Goal: Find specific page/section: Find specific page/section

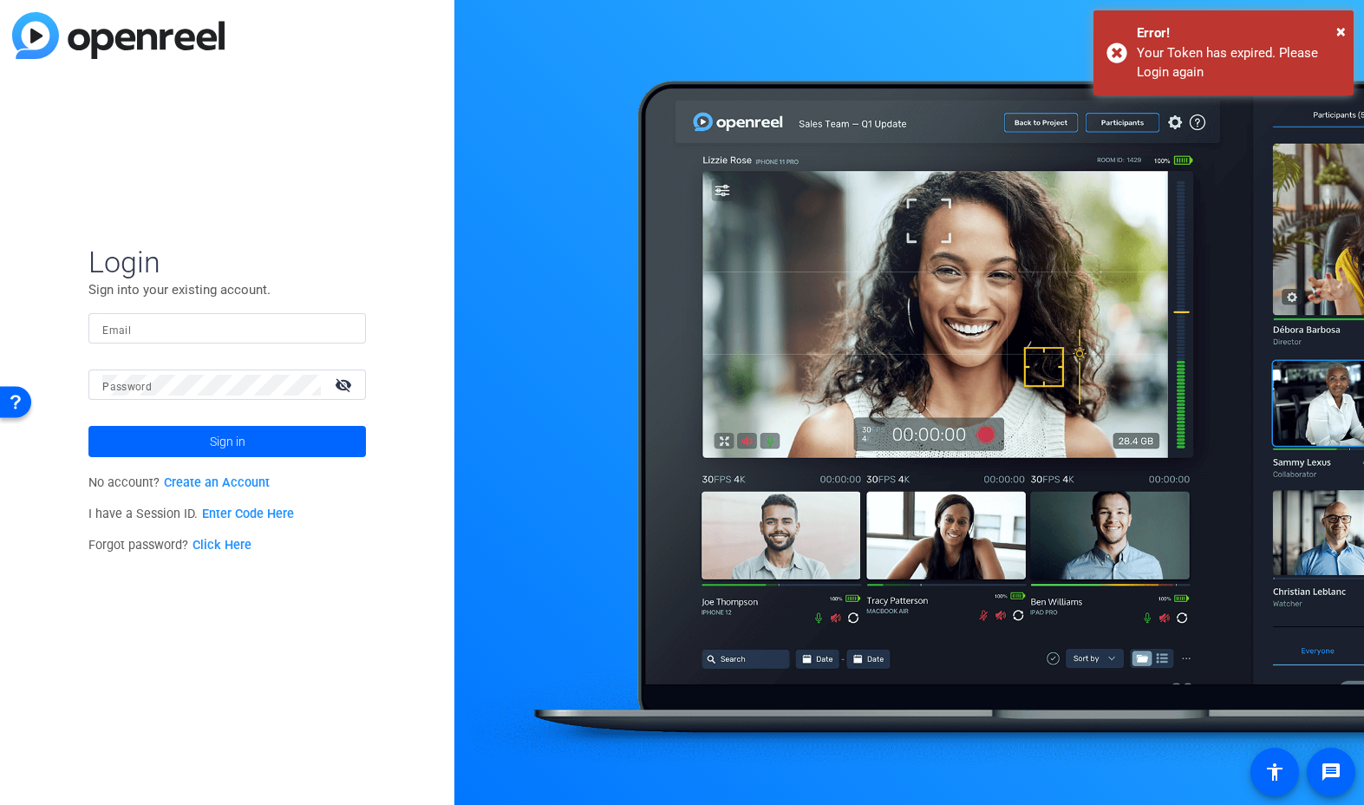
click at [134, 329] on input "Email" at bounding box center [227, 328] width 250 height 21
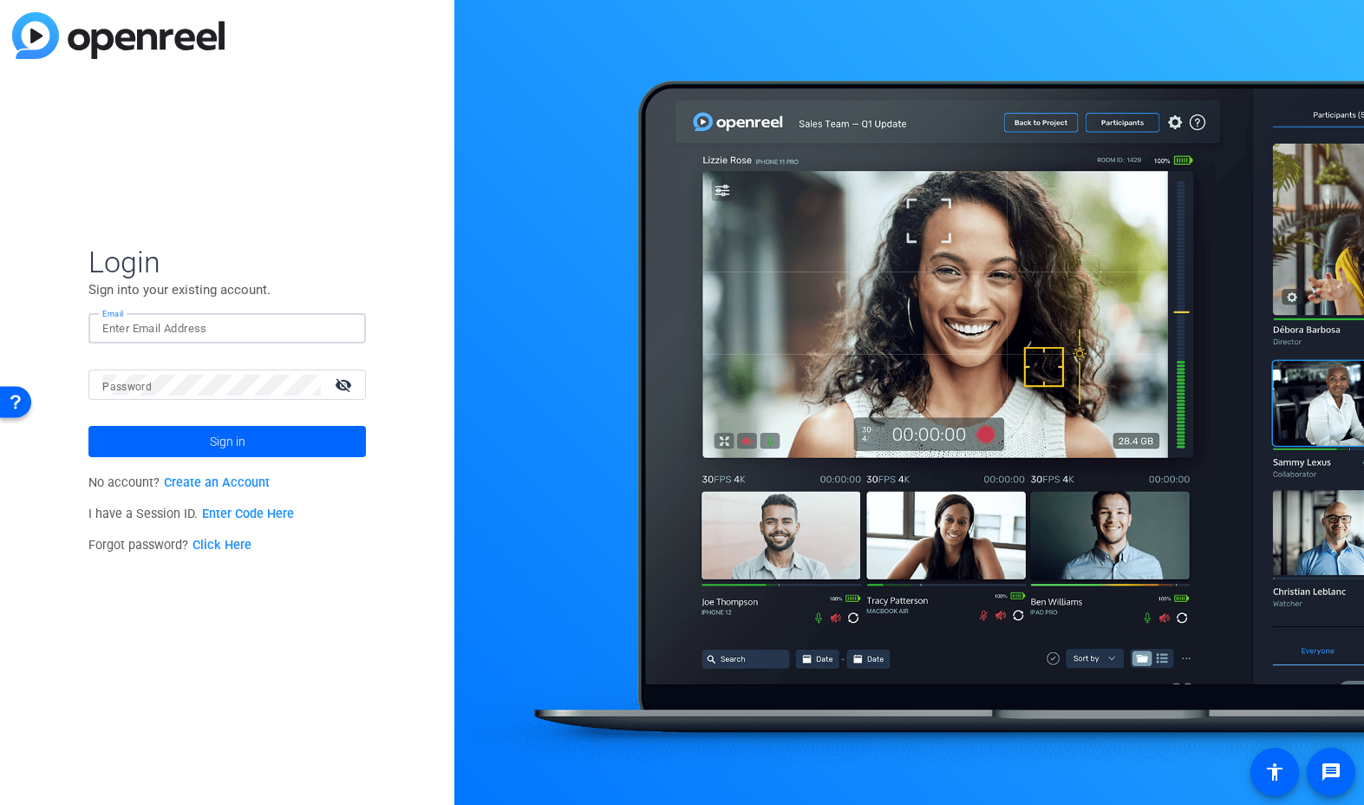
type input "[PERSON_NAME][EMAIL_ADDRESS][PERSON_NAME][PERSON_NAME][DOMAIN_NAME]"
click at [186, 372] on div at bounding box center [211, 384] width 218 height 30
click at [171, 434] on span at bounding box center [226, 442] width 277 height 42
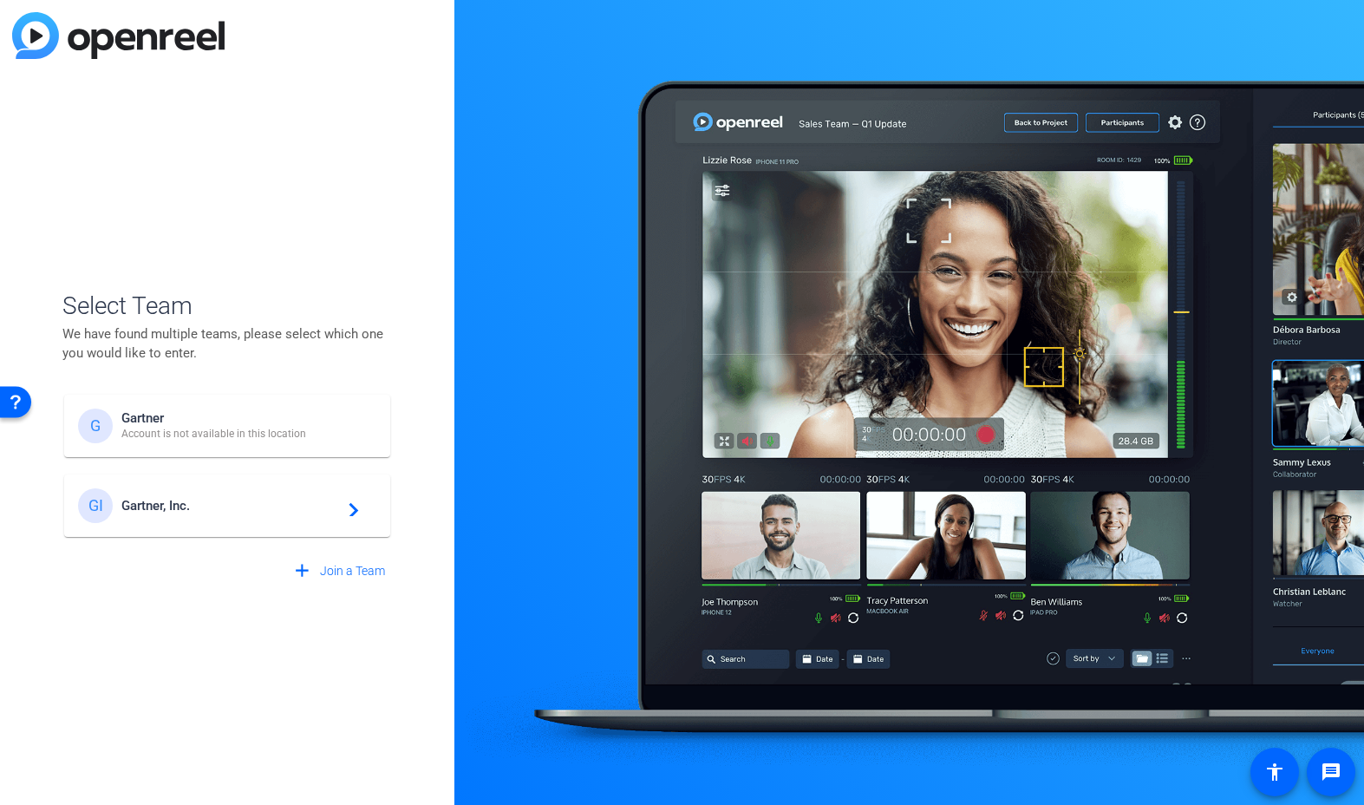
click at [228, 512] on span "Gartner, Inc." at bounding box center [229, 506] width 217 height 16
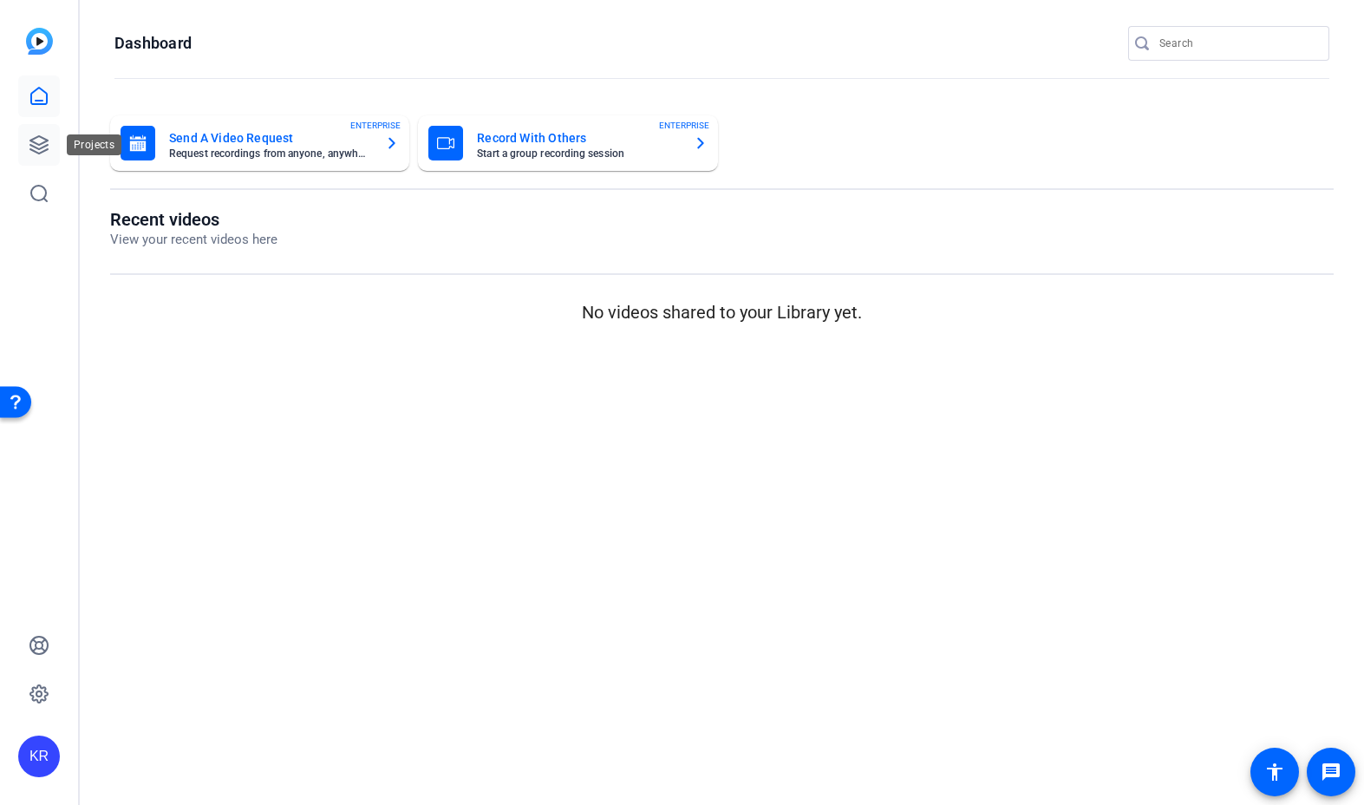
click at [42, 147] on icon at bounding box center [38, 144] width 17 height 17
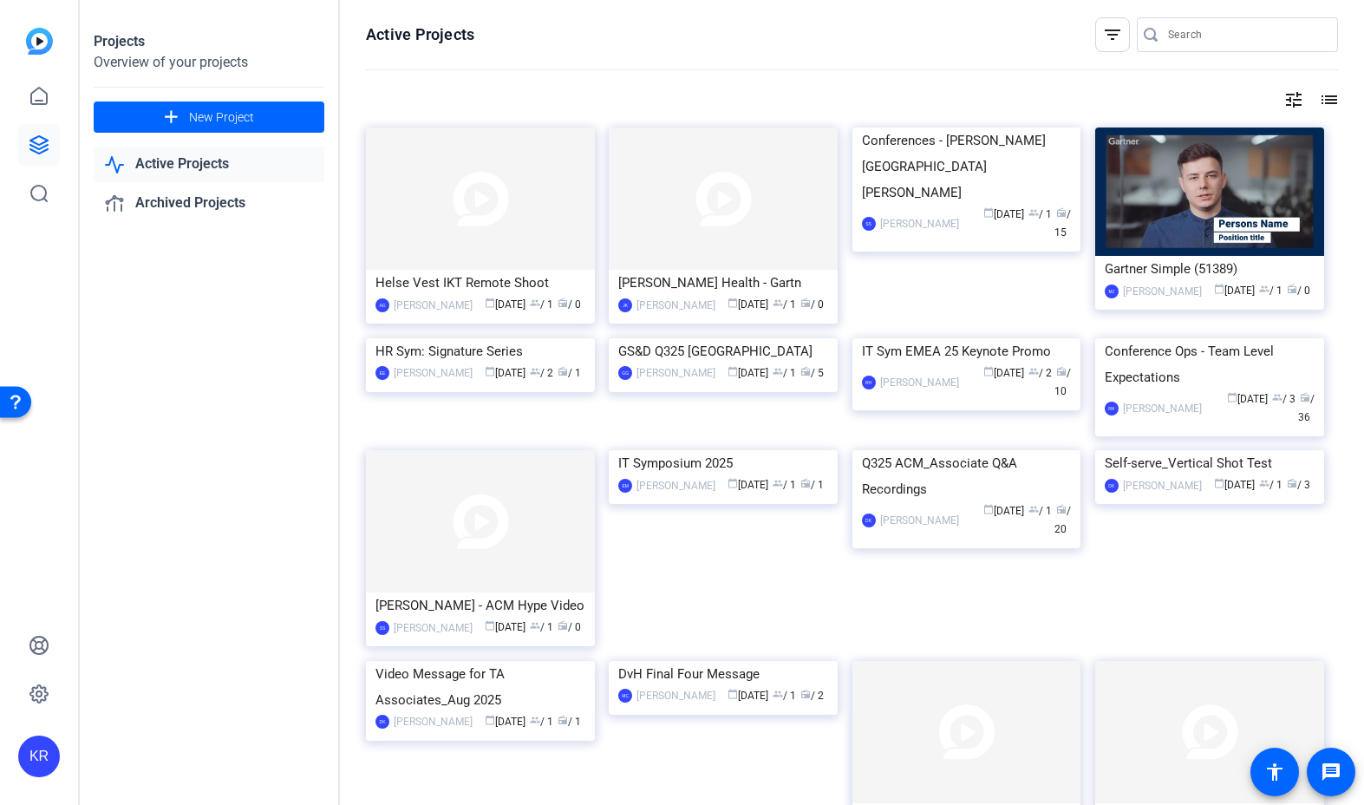
click at [1272, 101] on div "tune list" at bounding box center [852, 99] width 972 height 21
click at [1288, 100] on mat-icon "tune" at bounding box center [1293, 99] width 21 height 21
click at [1288, 100] on div at bounding box center [682, 402] width 1364 height 805
click at [1324, 102] on mat-icon "list" at bounding box center [1327, 99] width 21 height 21
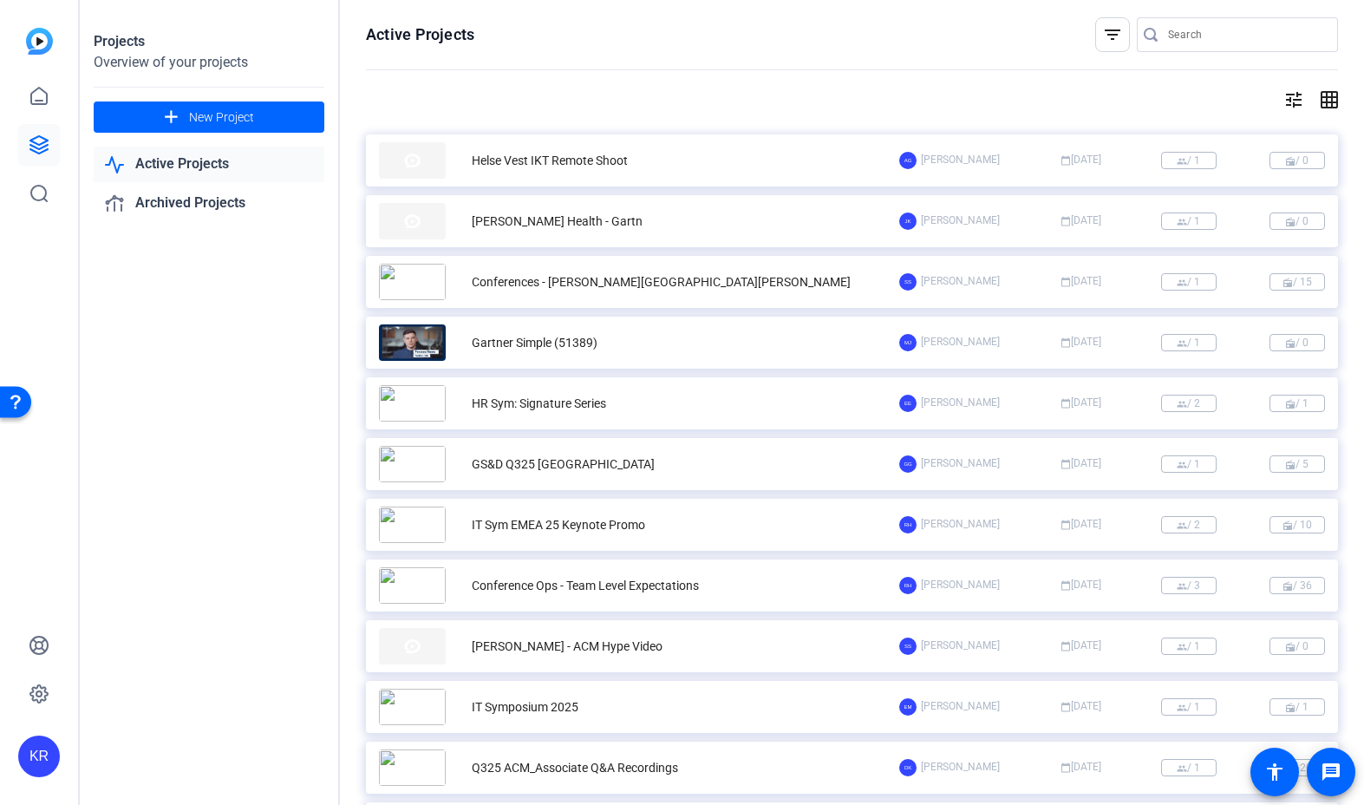
click at [1210, 36] on input "Search" at bounding box center [1246, 34] width 156 height 21
type input "kickstart"
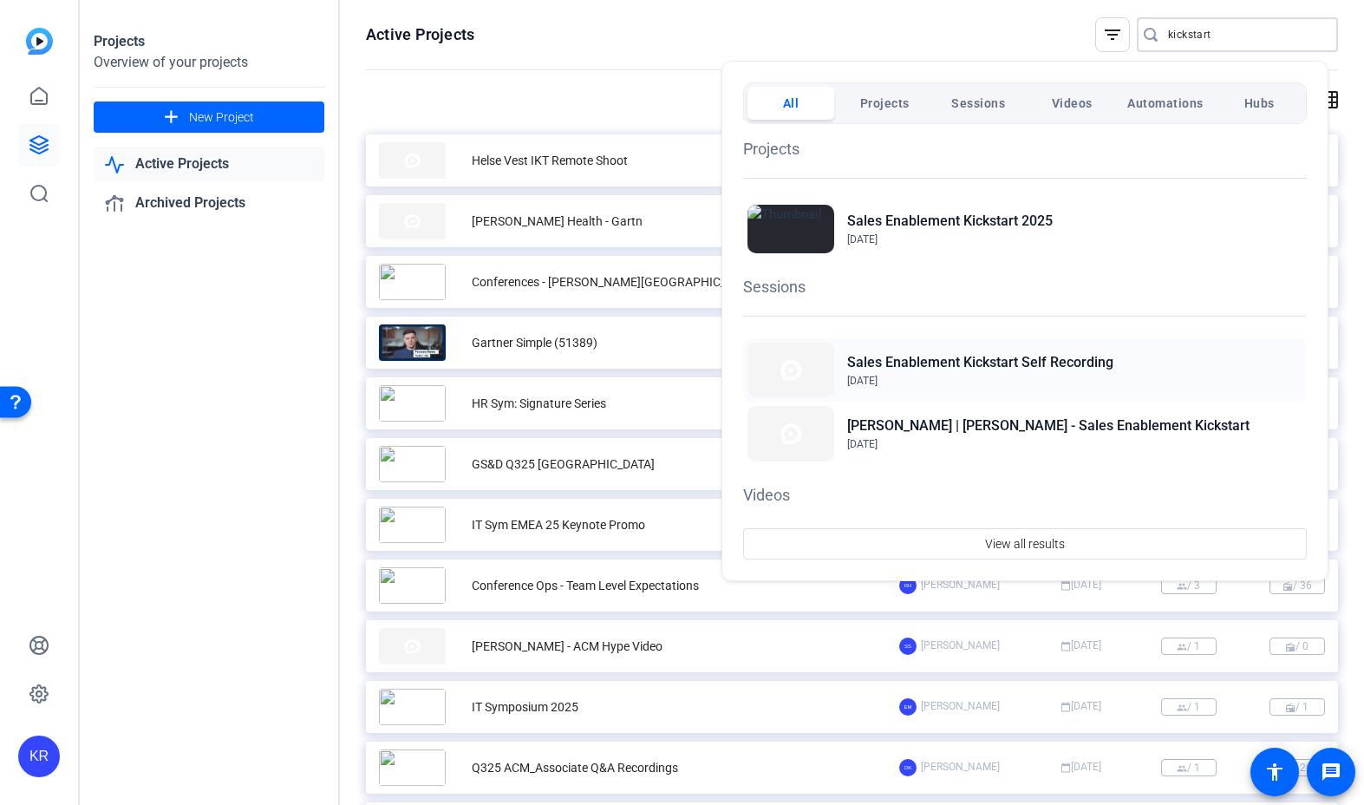
click at [1130, 358] on div "Sales Enablement Kickstart Self Recording [DATE]" at bounding box center [1025, 369] width 564 height 63
click at [252, 546] on div at bounding box center [682, 402] width 1364 height 805
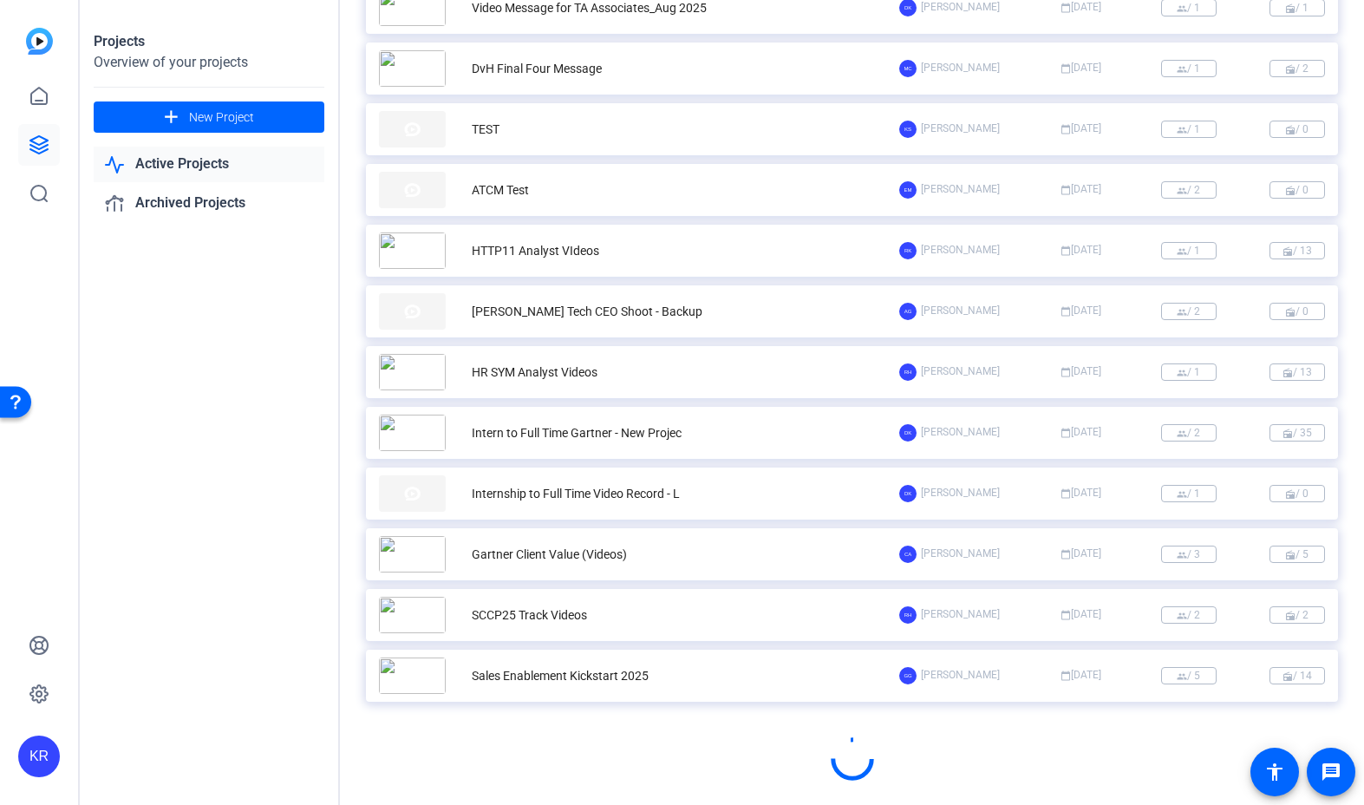
scroll to position [883, 0]
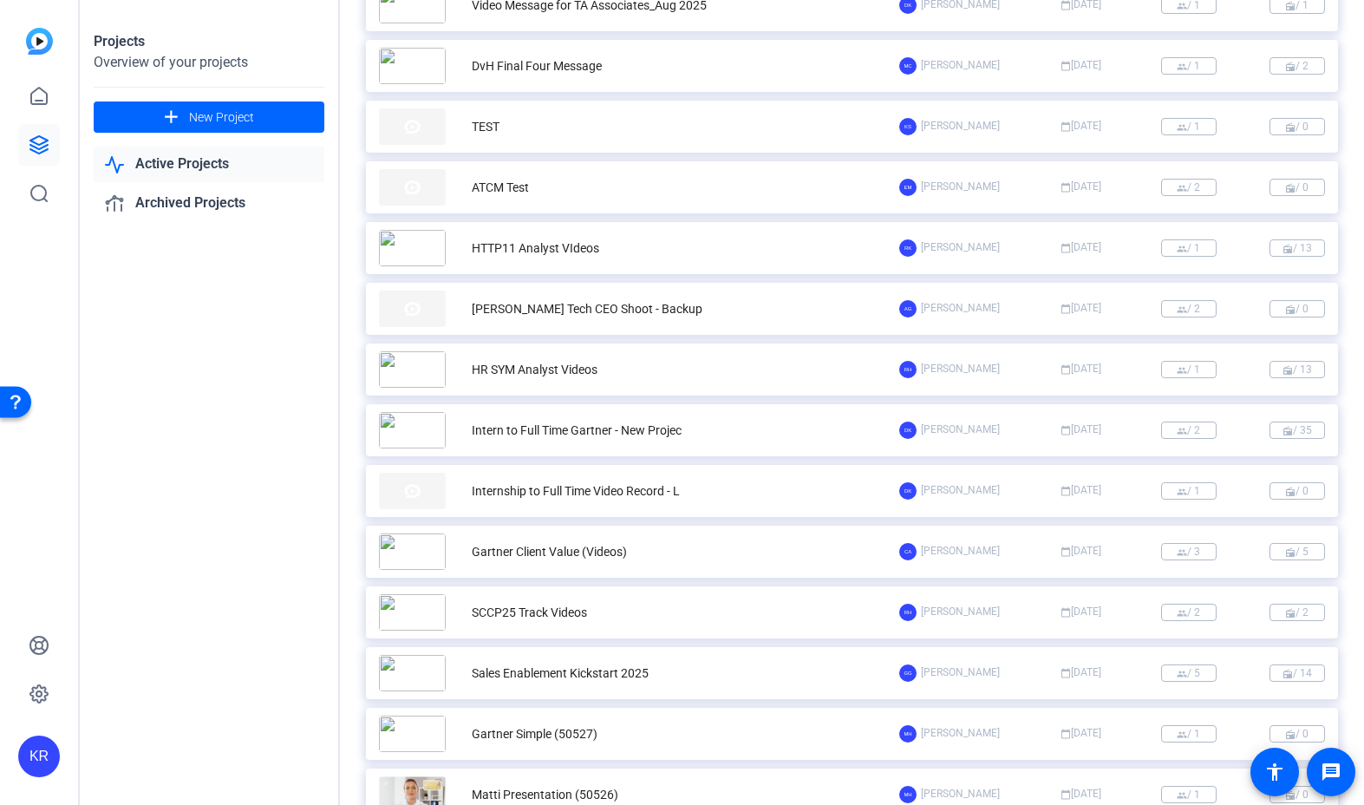
click at [778, 670] on div "Sales Enablement Kickstart 2025" at bounding box center [639, 673] width 520 height 36
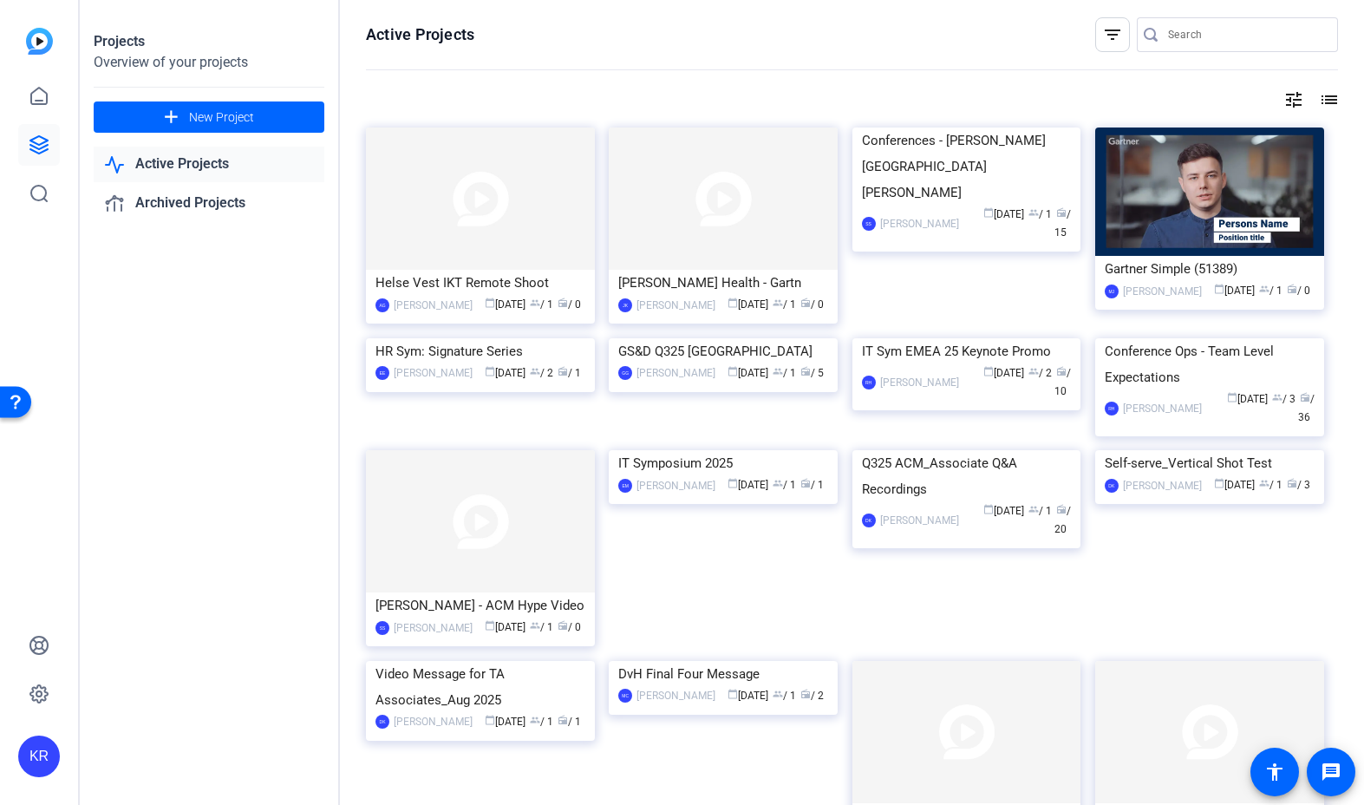
click at [1325, 104] on mat-icon "list" at bounding box center [1327, 99] width 21 height 21
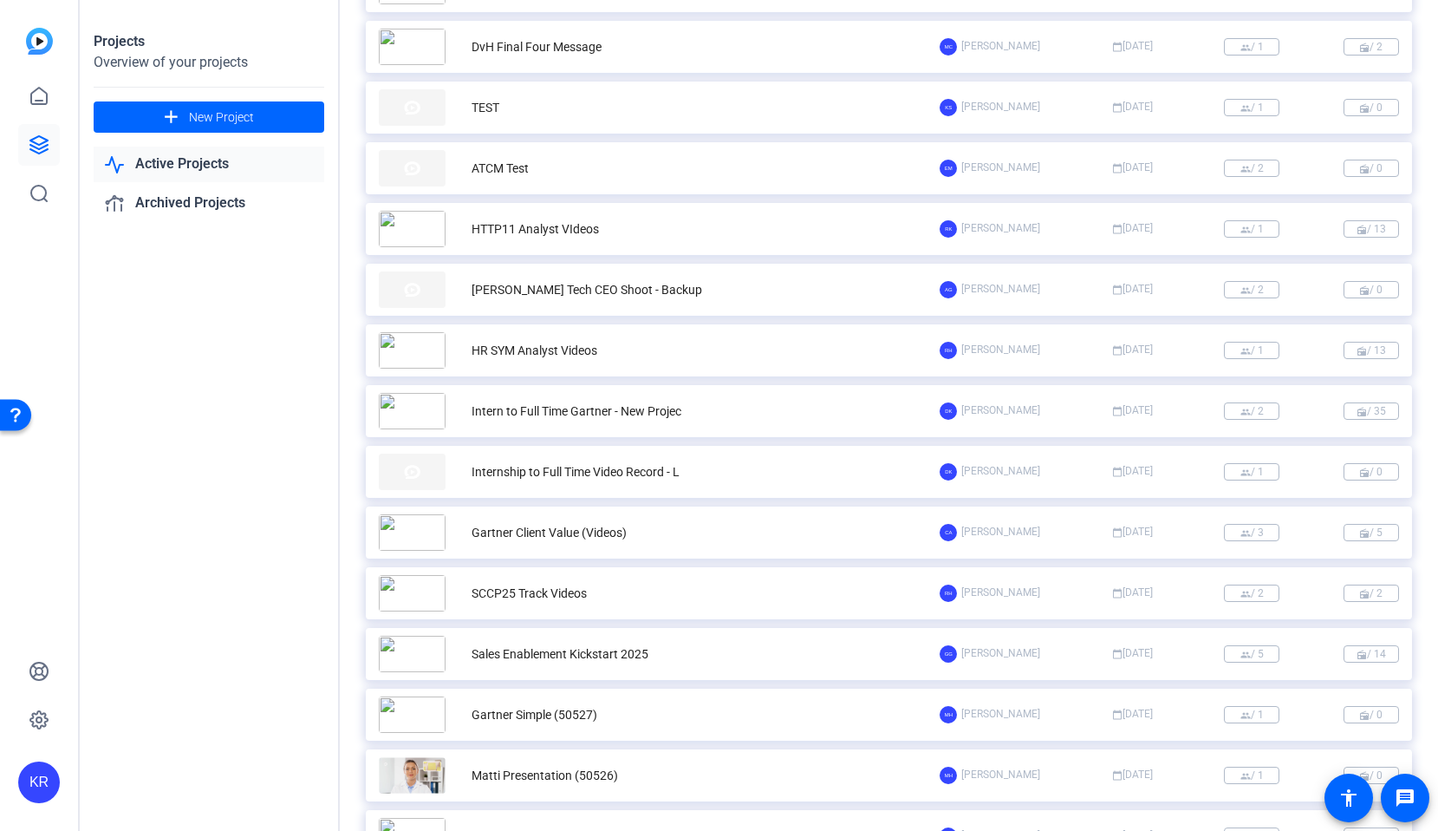
scroll to position [936, 0]
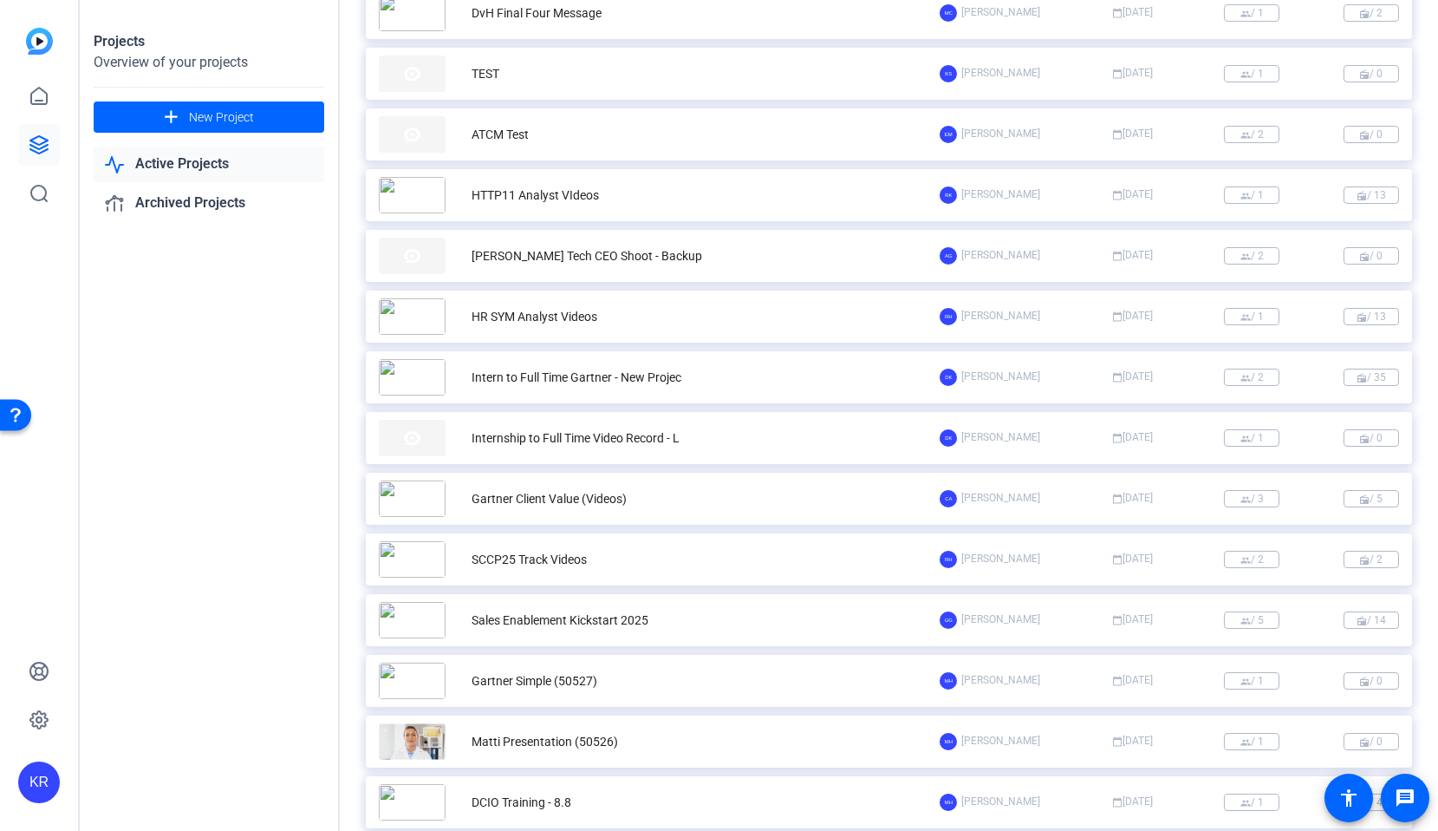
click at [626, 622] on div "Sales Enablement Kickstart 2025" at bounding box center [560, 620] width 177 height 18
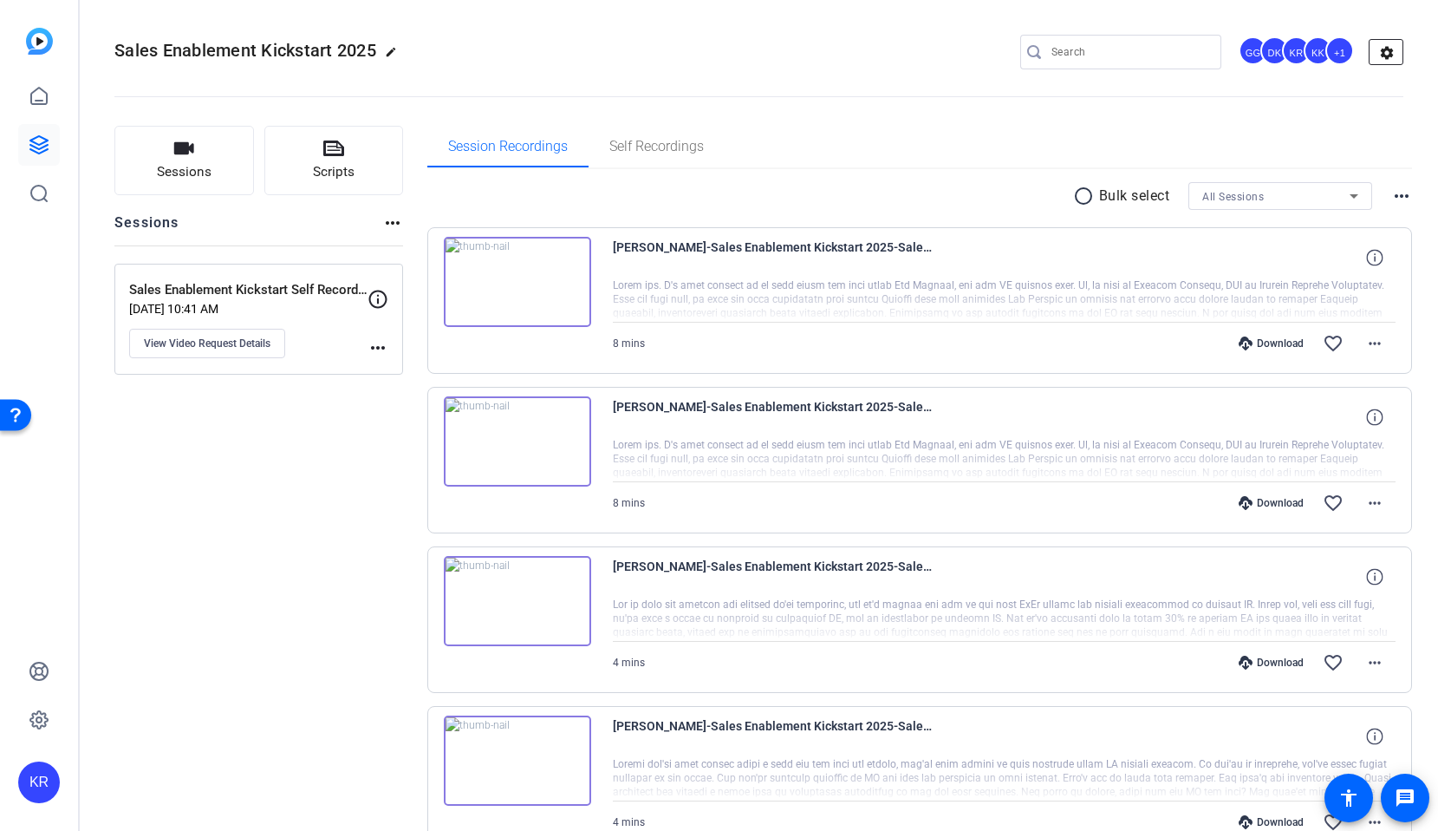
click at [1363, 58] on mat-icon "settings" at bounding box center [1387, 53] width 35 height 26
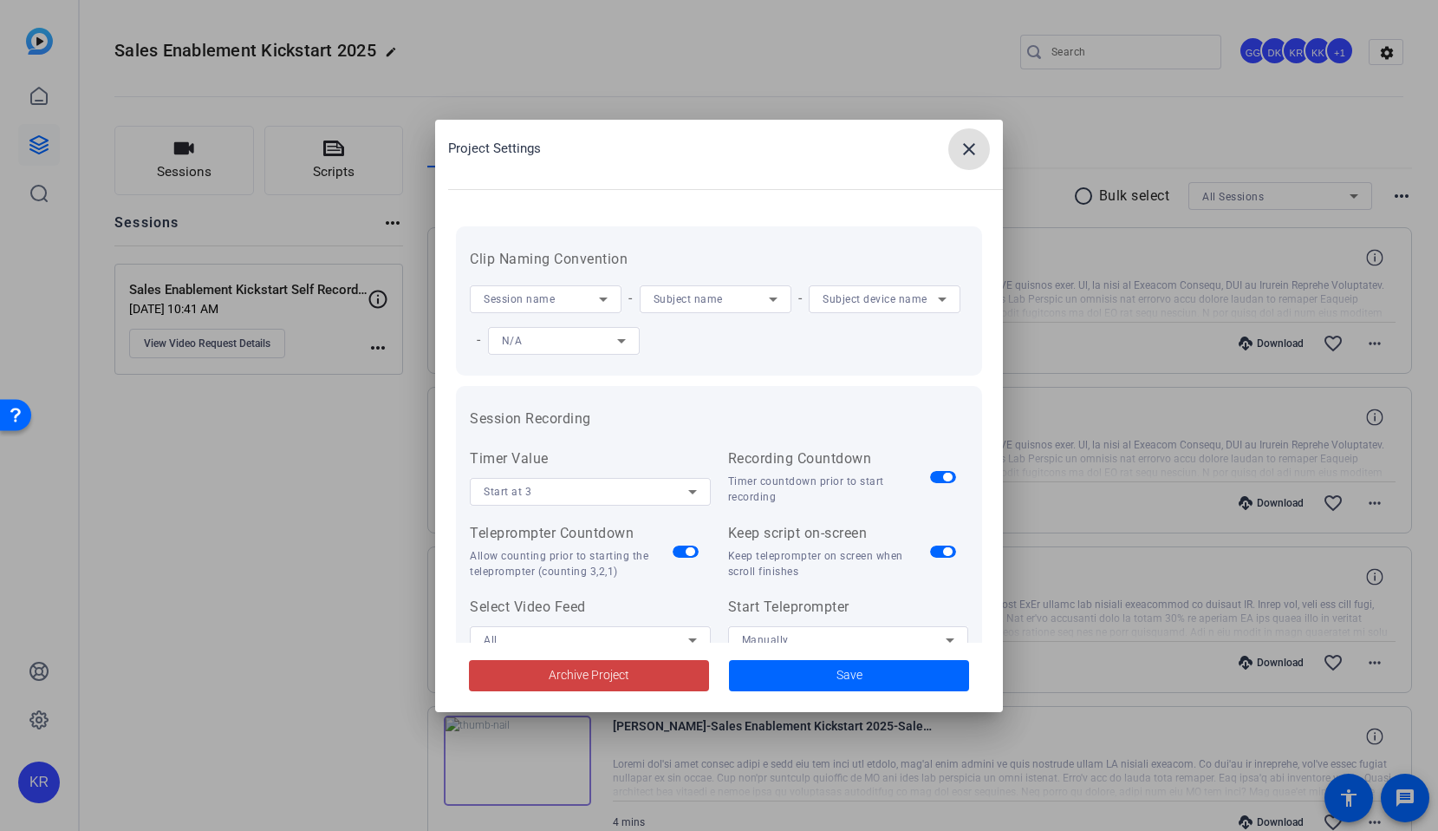
click at [965, 155] on mat-icon "close" at bounding box center [969, 149] width 21 height 21
